Goal: Check status: Check status

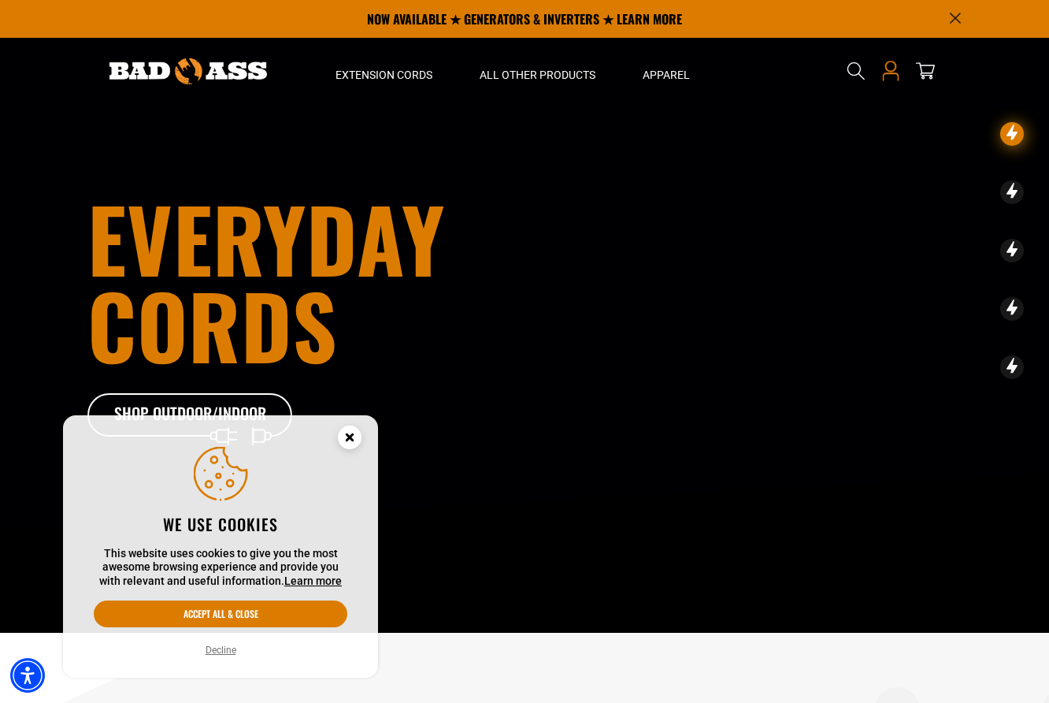
click at [889, 69] on icon "Open this option" at bounding box center [891, 71] width 20 height 20
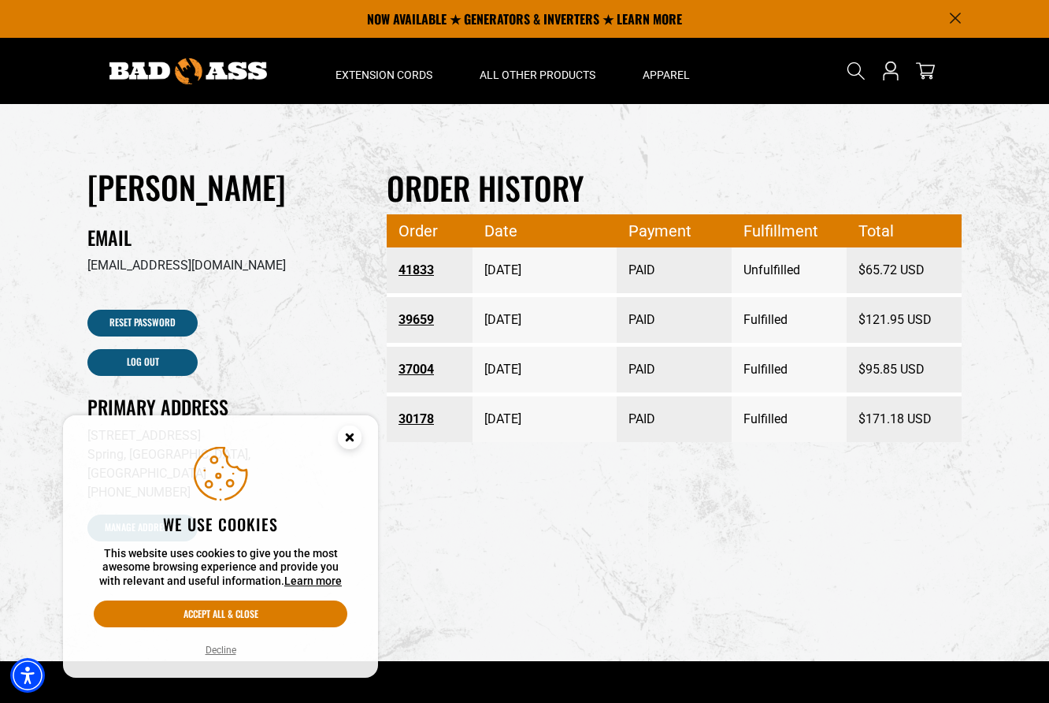
click at [343, 436] on circle "Cookie Consent" at bounding box center [350, 437] width 24 height 24
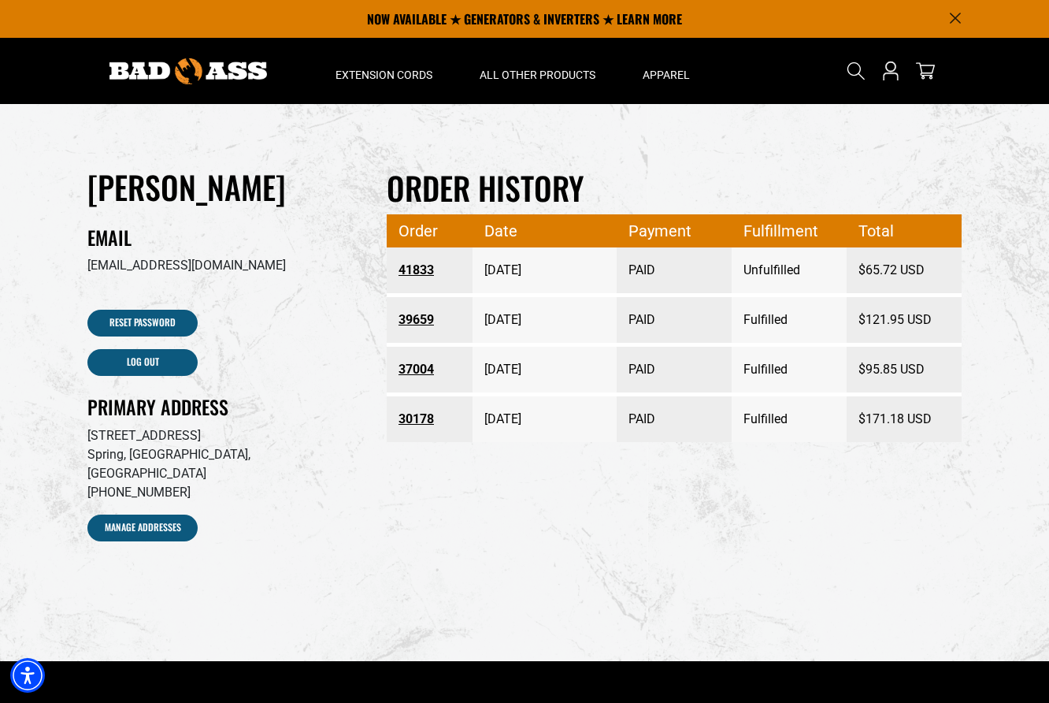
click at [415, 264] on link "41833" at bounding box center [430, 270] width 63 height 28
